Goal: Task Accomplishment & Management: Manage account settings

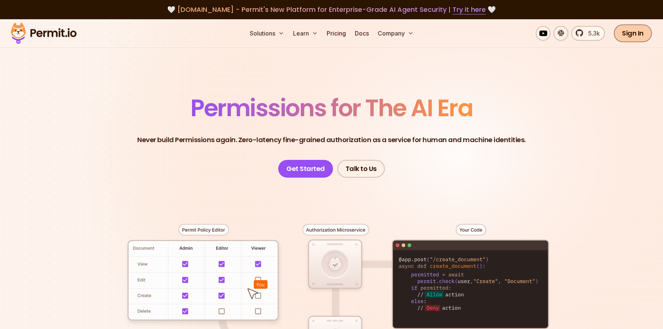
click at [624, 33] on link "Sign In" at bounding box center [633, 33] width 38 height 18
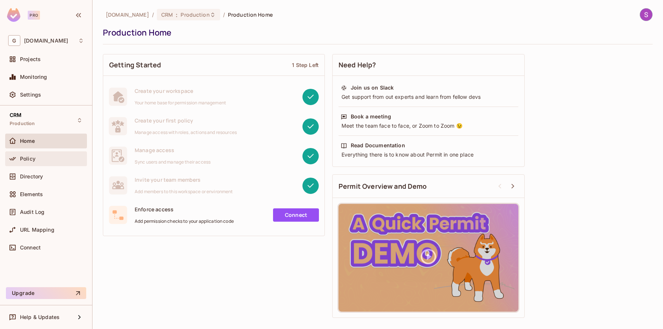
click at [23, 158] on span "Policy" at bounding box center [28, 159] width 16 height 6
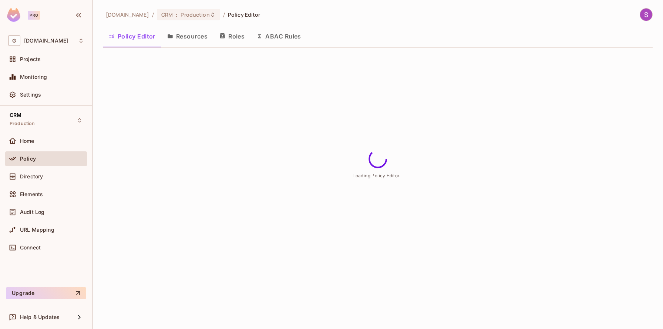
click at [232, 22] on div "[DOMAIN_NAME] / CRM : Production / Policy Editor Policy Editor Resources Roles …" at bounding box center [378, 31] width 550 height 46
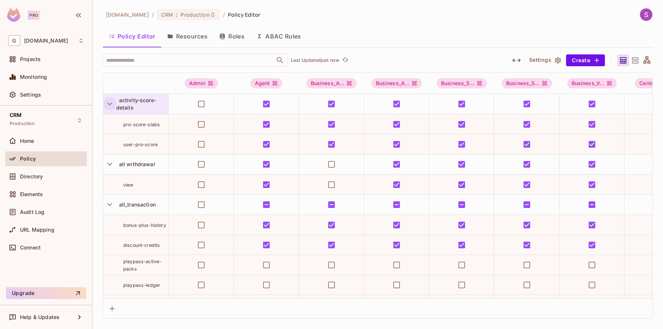
click at [110, 104] on icon "button" at bounding box center [110, 104] width 10 height 10
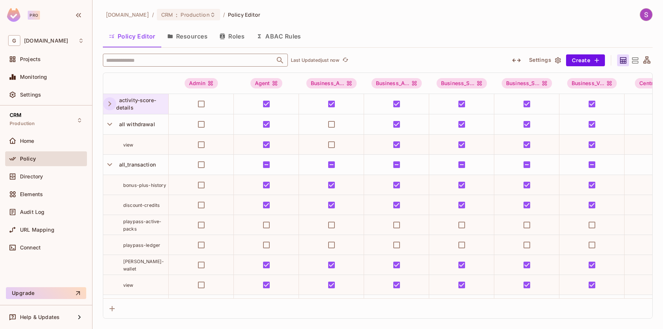
click at [148, 63] on input "text" at bounding box center [188, 60] width 169 height 13
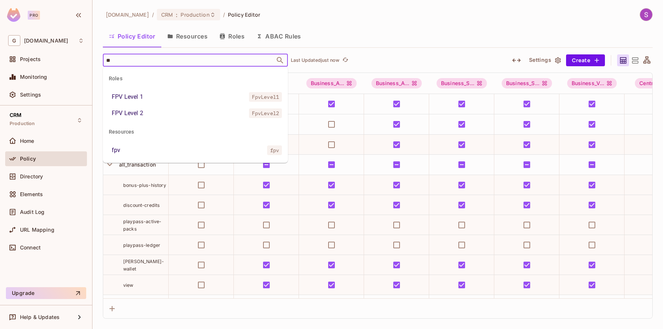
type input "***"
click at [136, 97] on div "FPV Level 1" at bounding box center [127, 97] width 31 height 9
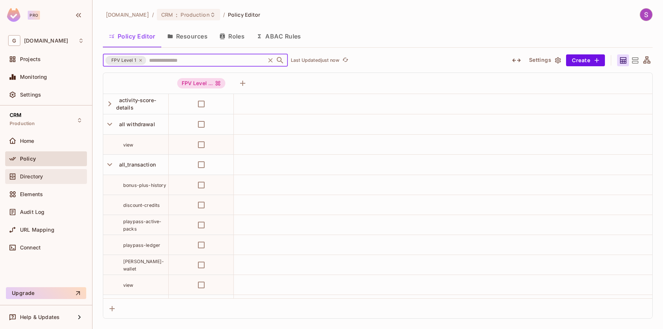
click at [28, 179] on span "Directory" at bounding box center [31, 177] width 23 height 6
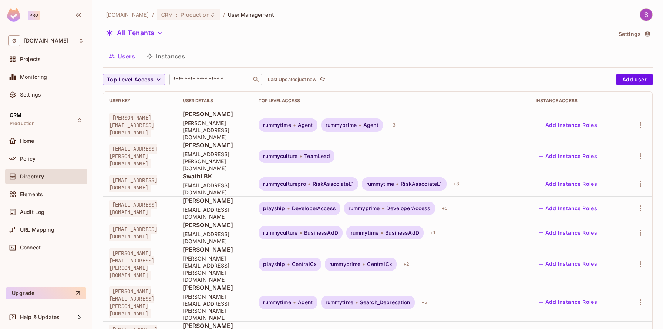
click at [202, 84] on div "​" at bounding box center [215, 80] width 93 height 12
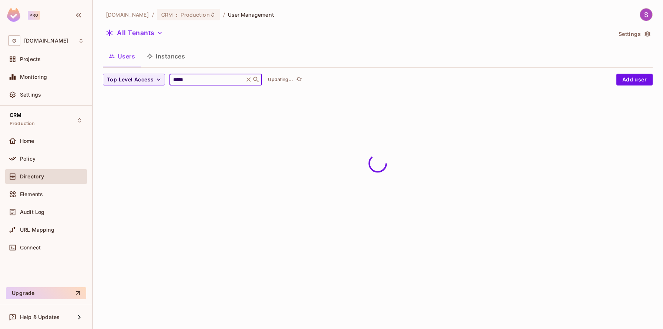
type input "*****"
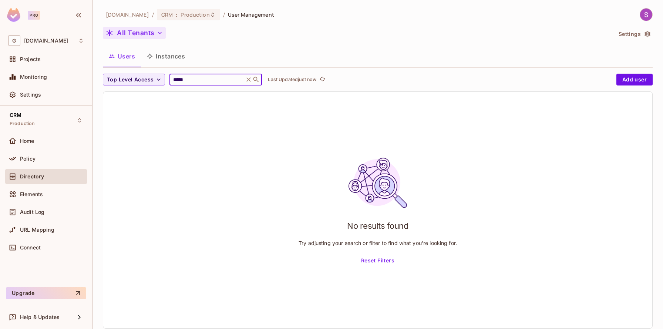
click at [139, 31] on button "All Tenants" at bounding box center [134, 33] width 63 height 12
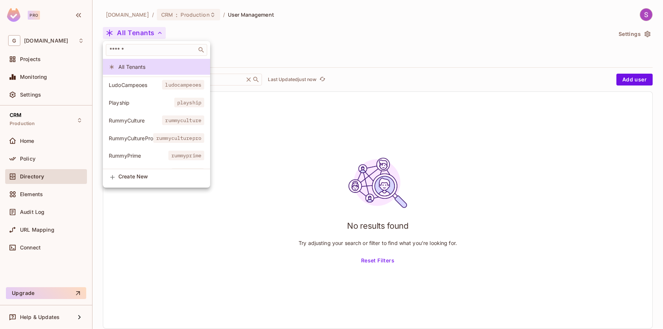
click at [129, 118] on span "RummyCulture" at bounding box center [135, 120] width 53 height 7
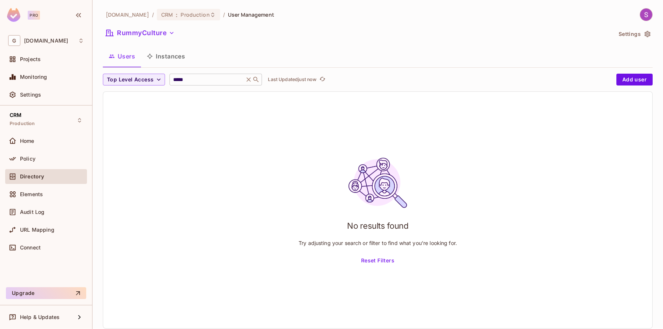
click at [200, 77] on input "*****" at bounding box center [207, 79] width 70 height 7
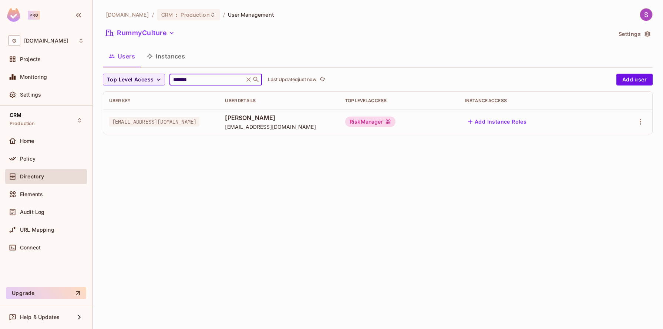
type input "*******"
click at [453, 124] on div "RiskManager" at bounding box center [399, 122] width 108 height 10
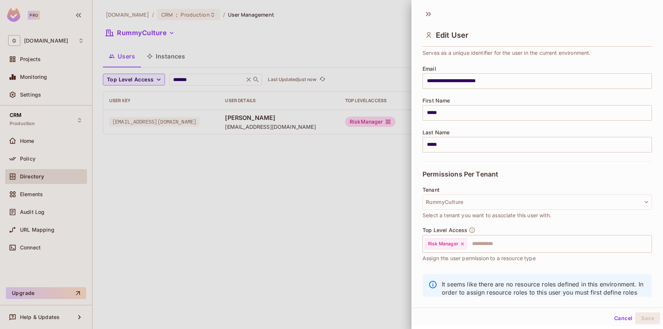
scroll to position [56, 0]
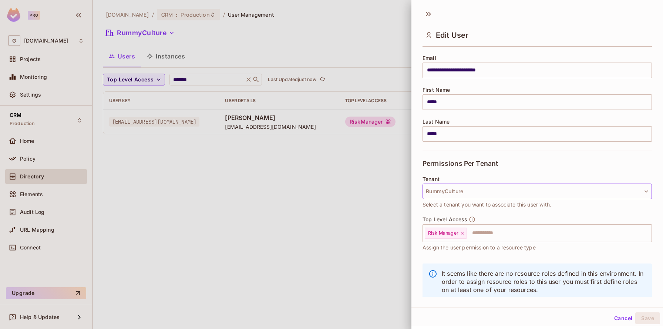
click at [463, 192] on button "RummyCulture" at bounding box center [537, 192] width 229 height 16
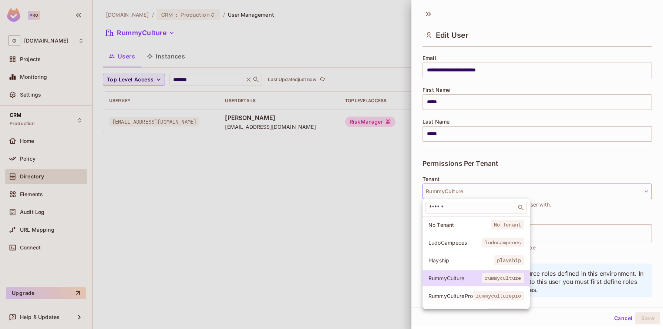
click at [445, 219] on li "No Tenant No Tenant" at bounding box center [476, 225] width 107 height 16
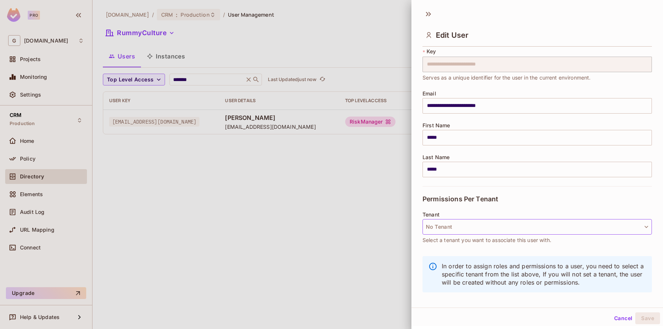
click at [460, 231] on button "No Tenant" at bounding box center [537, 227] width 229 height 16
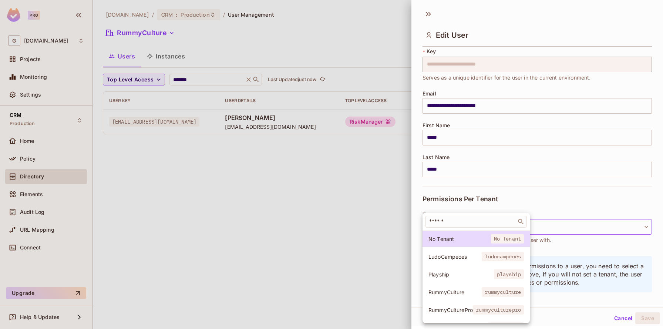
click at [456, 289] on span "RummyCulture" at bounding box center [455, 292] width 53 height 7
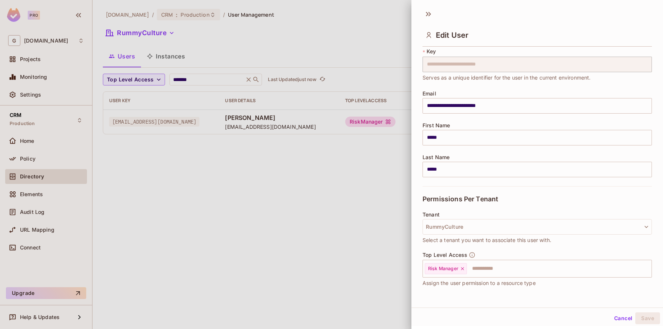
scroll to position [40, 0]
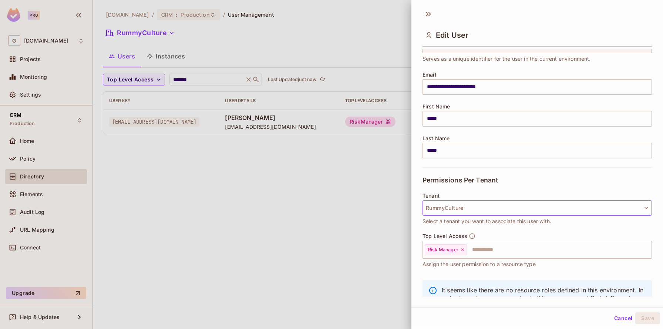
click at [452, 210] on button "RummyCulture" at bounding box center [537, 208] width 229 height 16
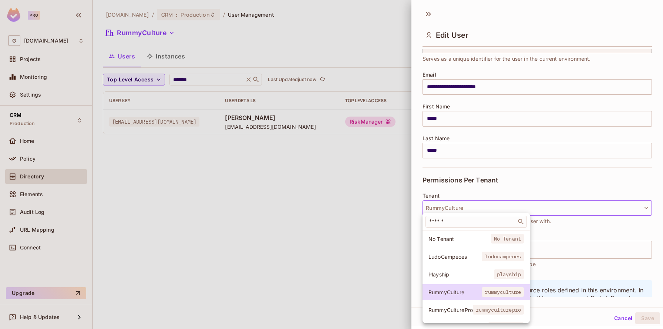
click at [454, 310] on span "RummyCulturePro" at bounding box center [451, 309] width 44 height 7
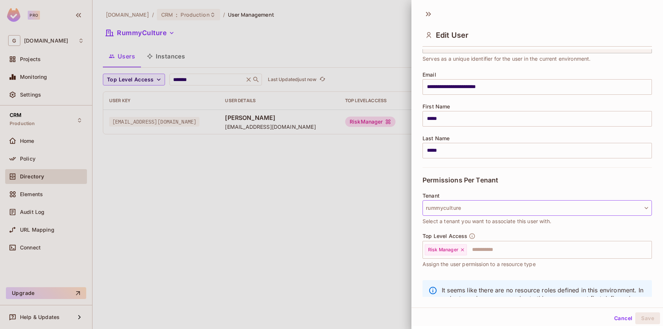
click at [461, 212] on button "rummyculture" at bounding box center [537, 208] width 229 height 16
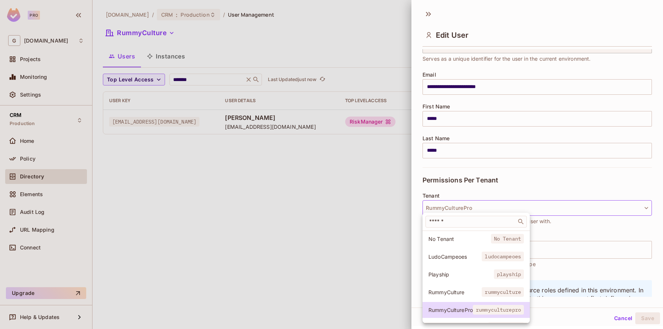
scroll to position [32, 0]
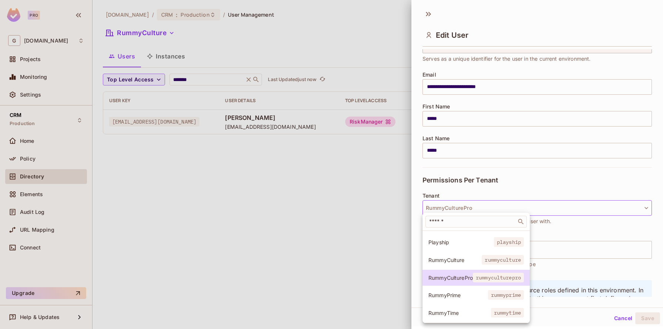
click at [450, 299] on li "RummyPrime rummyprime" at bounding box center [476, 295] width 107 height 16
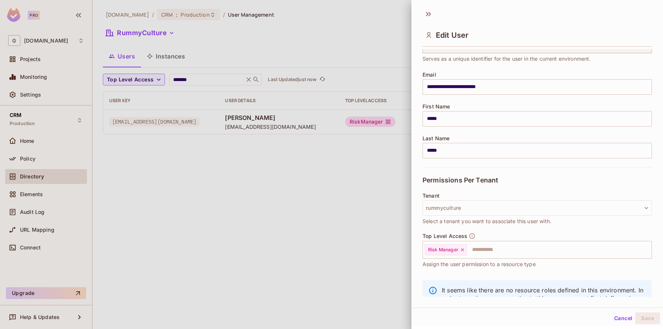
click at [358, 266] on div at bounding box center [331, 164] width 663 height 329
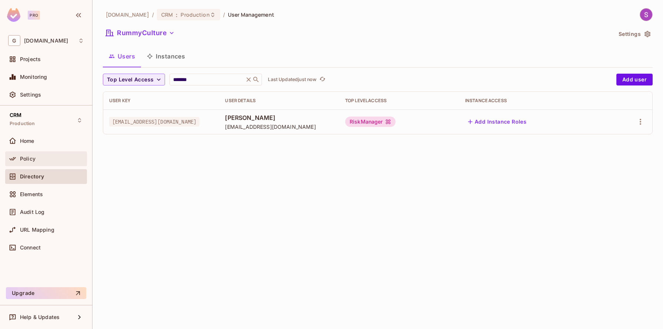
click at [30, 160] on span "Policy" at bounding box center [28, 159] width 16 height 6
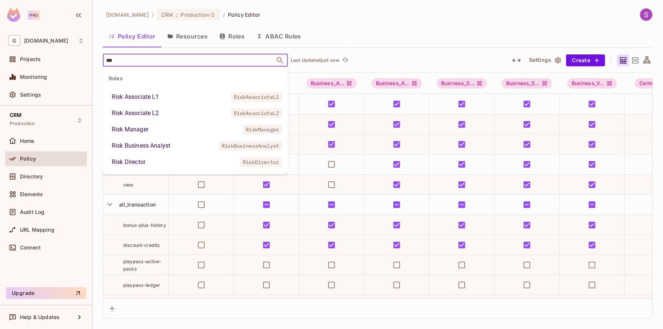
type input "****"
click at [146, 98] on div "Risk Associate L1" at bounding box center [135, 97] width 47 height 9
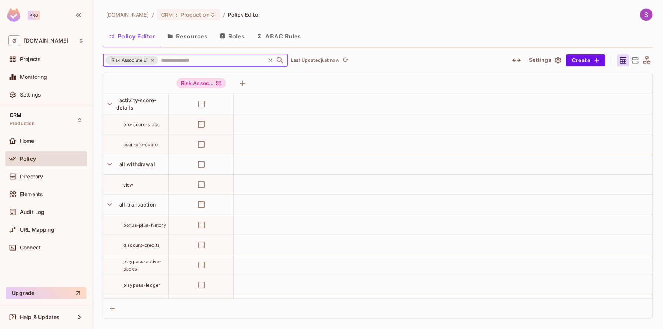
click at [152, 60] on icon at bounding box center [152, 60] width 3 height 3
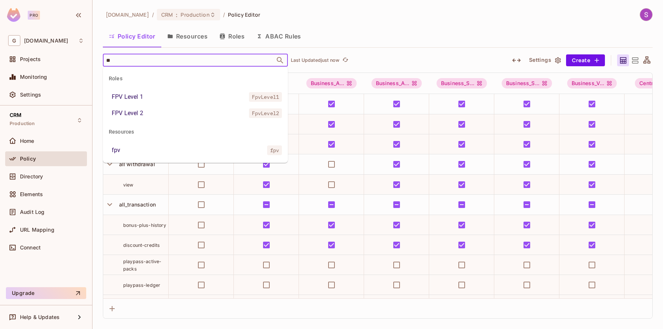
type input "*"
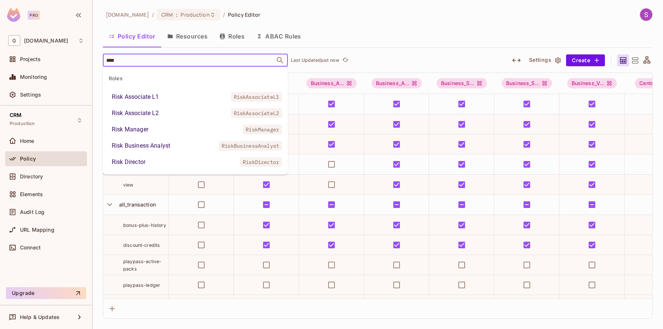
type input "****"
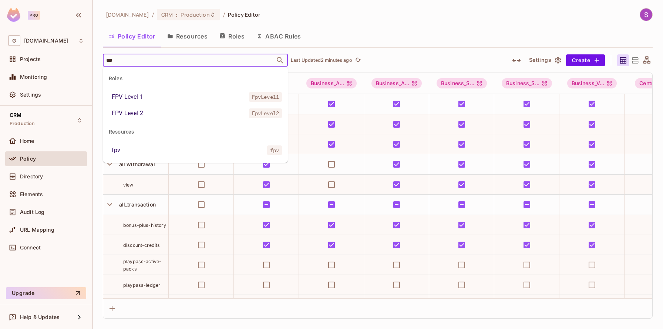
type input "***"
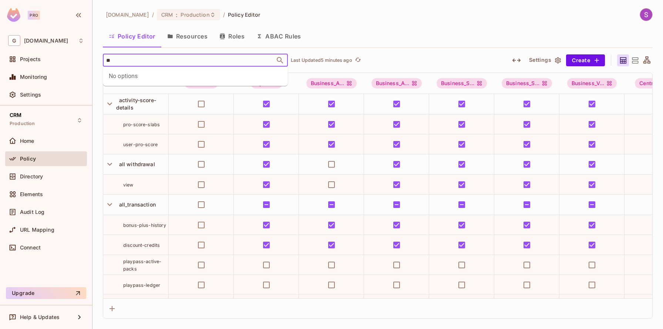
type input "*"
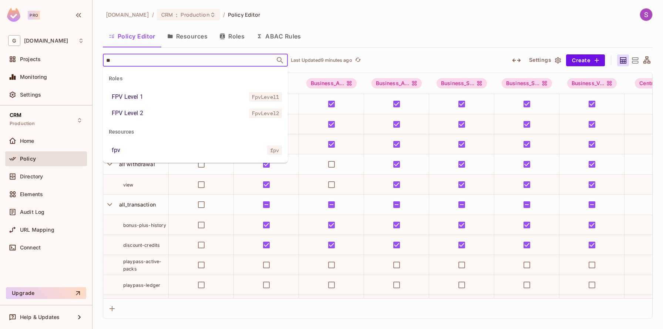
type input "***"
click at [124, 115] on div "FPV Level 2" at bounding box center [127, 113] width 31 height 9
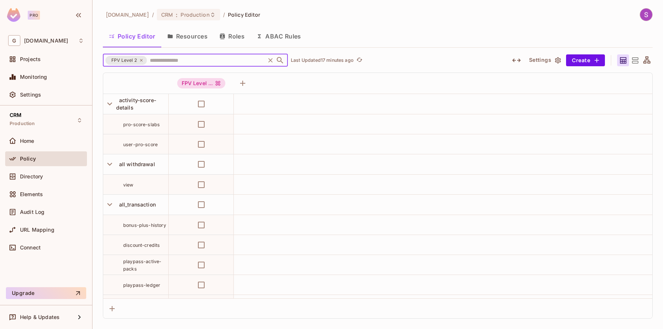
click at [140, 61] on icon at bounding box center [141, 60] width 4 height 4
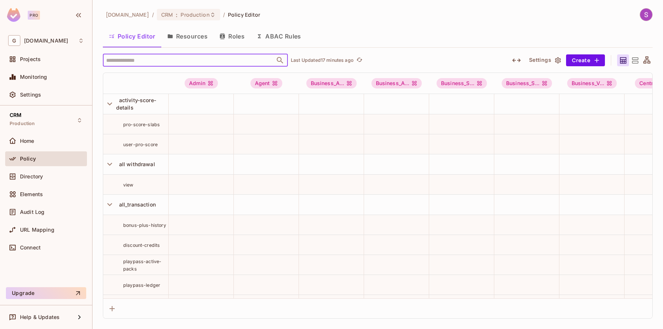
click at [205, 33] on button "Resources" at bounding box center [187, 36] width 52 height 19
click at [176, 36] on div "[DOMAIN_NAME] / CRM : Production / Policy Editor Policy Editor Resources Roles …" at bounding box center [378, 164] width 571 height 329
click at [240, 36] on button "Roles" at bounding box center [232, 36] width 37 height 19
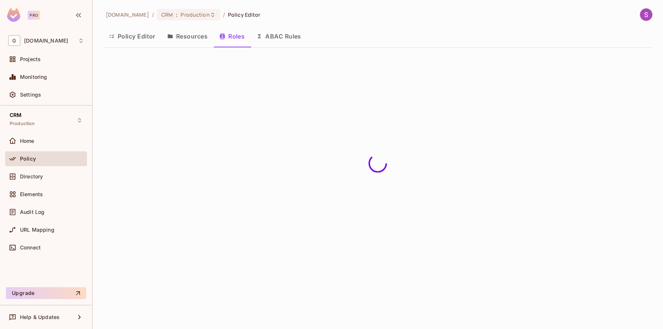
click at [133, 34] on button "Policy Editor" at bounding box center [132, 36] width 58 height 19
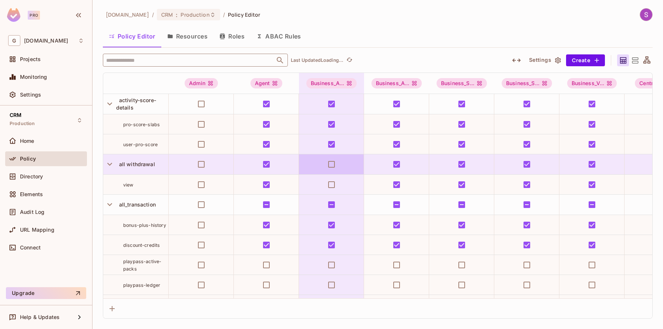
click at [161, 57] on input "text" at bounding box center [188, 60] width 169 height 13
click at [153, 60] on input "text" at bounding box center [188, 60] width 169 height 13
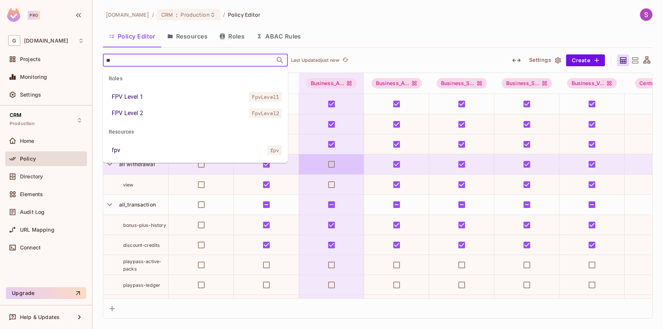
type input "***"
click at [115, 149] on div "fpv" at bounding box center [116, 150] width 9 height 9
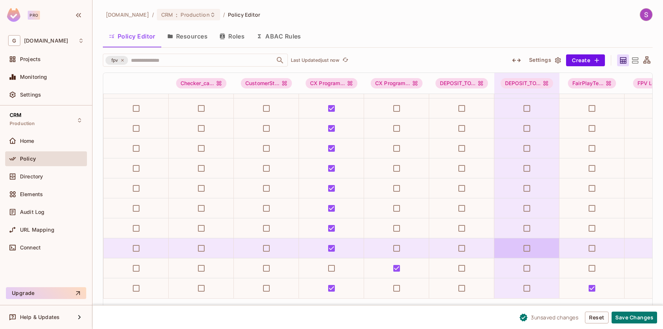
scroll to position [96, 525]
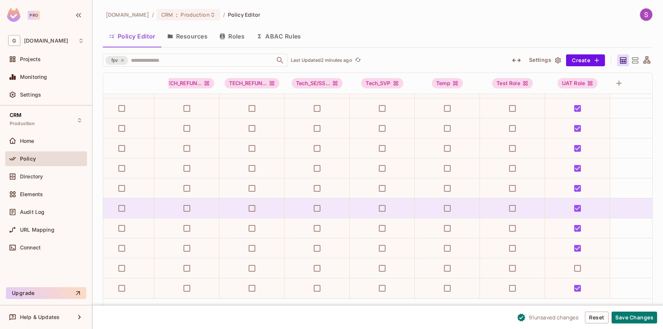
scroll to position [96, 3767]
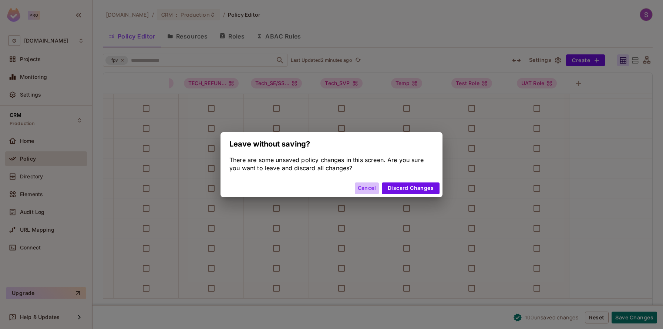
click at [361, 186] on button "Cancel" at bounding box center [367, 188] width 24 height 12
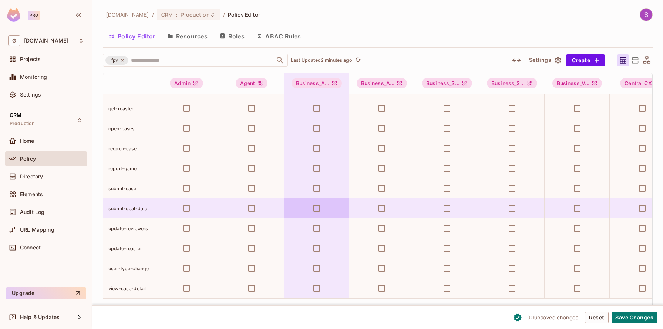
scroll to position [96, 0]
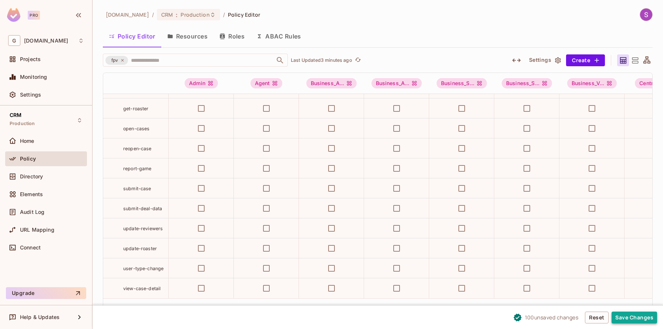
click at [635, 319] on button "Save Changes" at bounding box center [635, 318] width 46 height 12
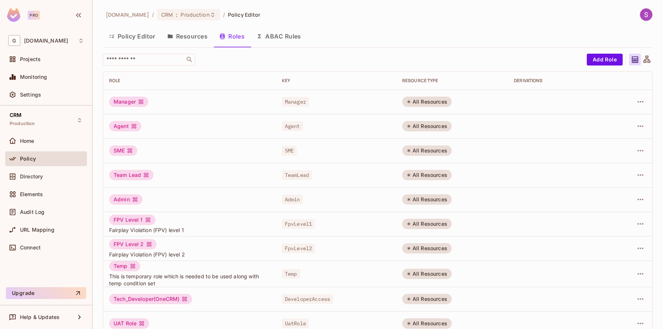
click at [178, 35] on button "Resources" at bounding box center [187, 36] width 52 height 19
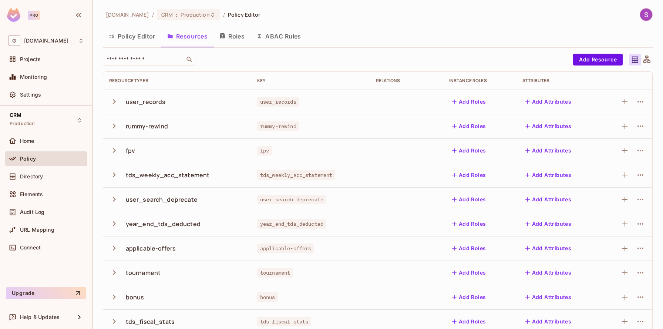
click at [110, 153] on icon "button" at bounding box center [114, 150] width 10 height 10
